Goal: Find specific page/section: Find specific page/section

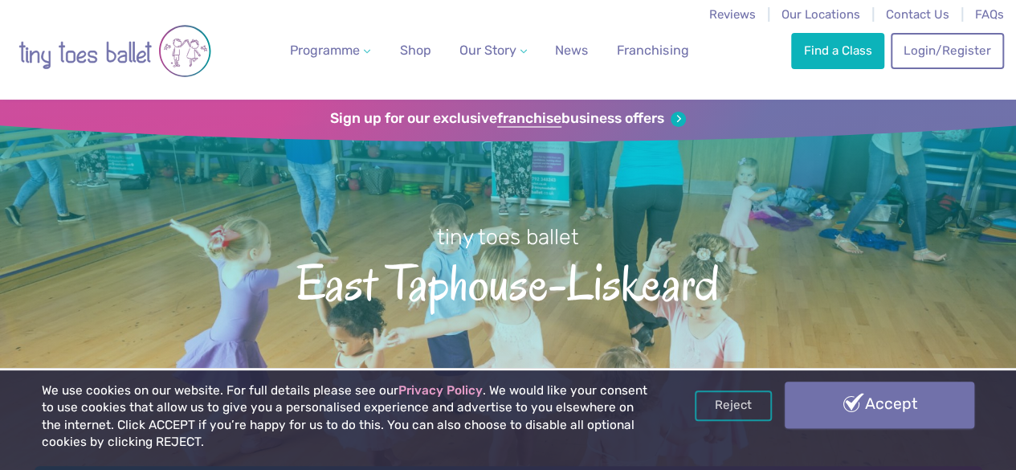
drag, startPoint x: 976, startPoint y: 246, endPoint x: 880, endPoint y: 402, distance: 183.1
click at [910, 401] on link "Accept" at bounding box center [878, 404] width 189 height 47
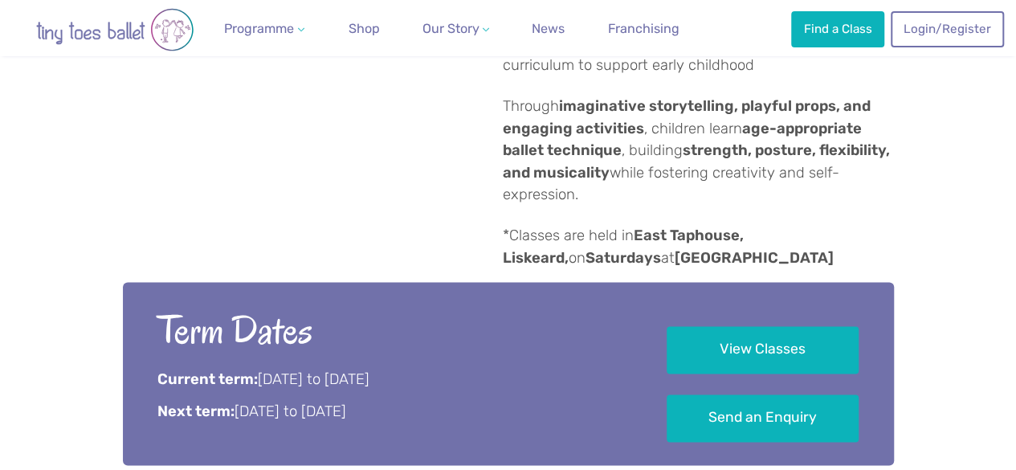
scroll to position [914, 0]
